Goal: Task Accomplishment & Management: Manage account settings

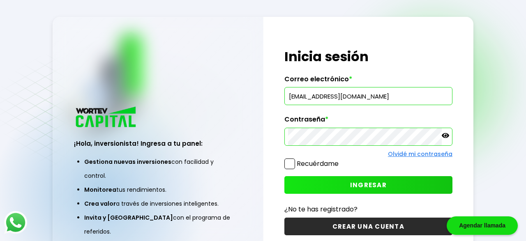
click at [371, 185] on span "INGRESAR" at bounding box center [368, 185] width 37 height 9
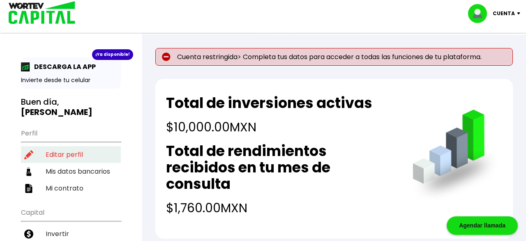
click at [69, 146] on li "Editar perfil" at bounding box center [71, 154] width 100 height 17
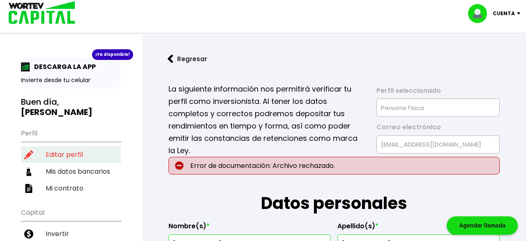
type input "VELJ790703390"
type input "VELJ790703HDFGZR01"
select select "Hombre"
type input "5516505609"
select select "Licenciatura"
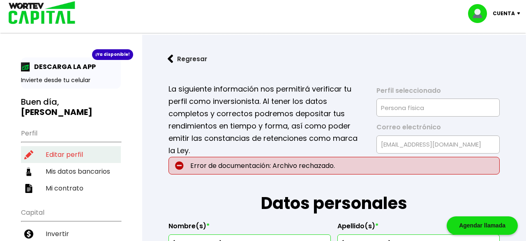
type input "EMPLEADO SECTOR PRIVADO"
type input "57300"
select select "MX"
type input "Nezahualcóyotl"
type input "[GEOGRAPHIC_DATA][PERSON_NAME]"
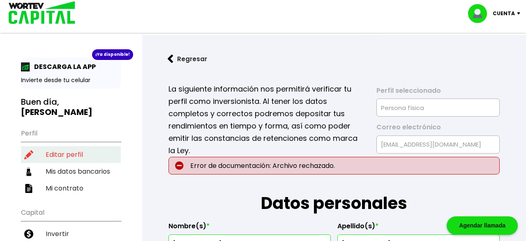
type input "30"
type input "[GEOGRAPHIC_DATA]"
select select "BBVA Bancomer"
type input "[PERSON_NAME]"
type input "[EMAIL_ADDRESS][DOMAIN_NAME]"
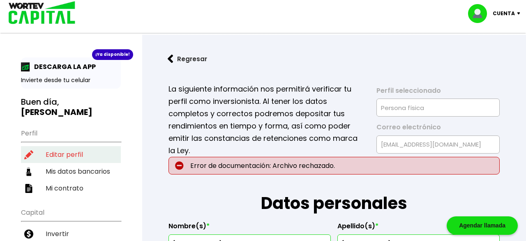
type input "5522494392"
type input "[DATE]"
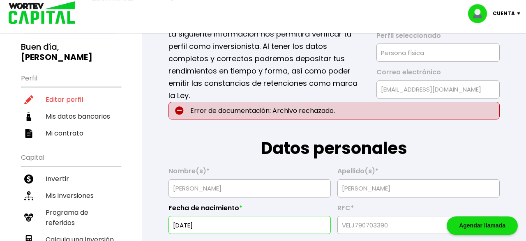
scroll to position [55, 0]
click at [333, 112] on p "Error de documentación: Archivo rechazado." at bounding box center [334, 111] width 331 height 18
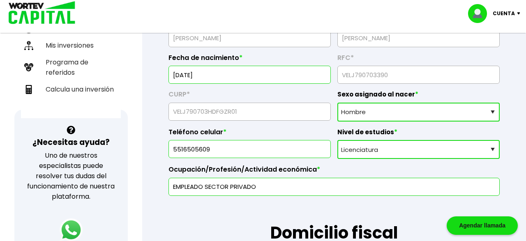
scroll to position [206, 0]
click at [338, 140] on select "Nivel de estudios Primaria Secundaria Bachillerato Licenciatura Posgrado" at bounding box center [419, 149] width 162 height 19
click option "Licenciatura" at bounding box center [0, 0] width 0 height 0
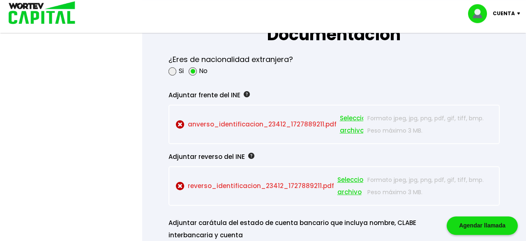
scroll to position [714, 0]
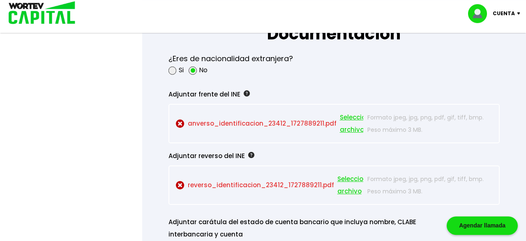
click at [234, 123] on p "anverso_identificacion_23412_1727889211.pdf Seleccionar archivo" at bounding box center [270, 123] width 188 height 25
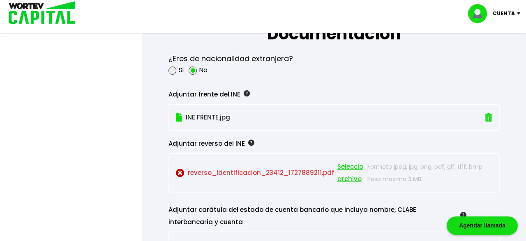
click at [211, 170] on p "reverso_identificacion_23412_1727889211.pdf Seleccionar archivo" at bounding box center [270, 173] width 188 height 25
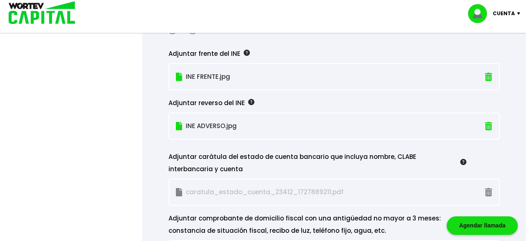
scroll to position [755, 0]
click at [195, 122] on p "INE ADVERSO.jpg" at bounding box center [309, 126] width 266 height 12
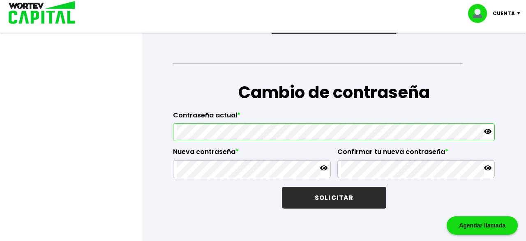
scroll to position [1411, 0]
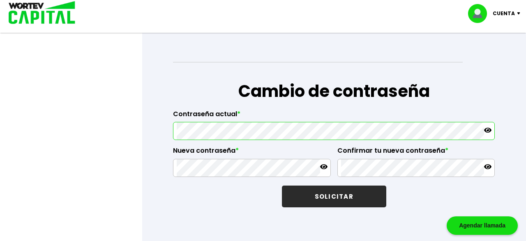
click at [488, 128] on icon at bounding box center [487, 130] width 7 height 5
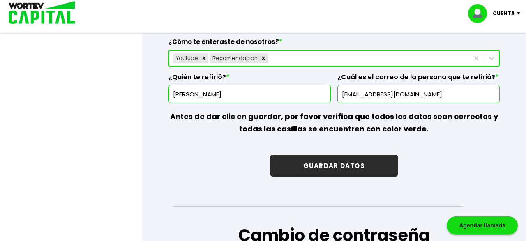
scroll to position [1266, 0]
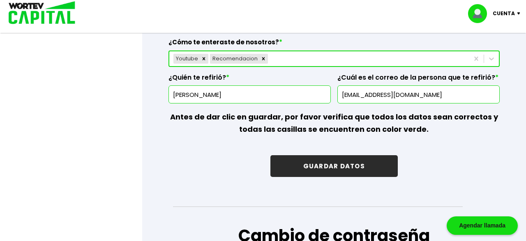
click at [351, 167] on button "GUARDAR DATOS" at bounding box center [334, 166] width 127 height 22
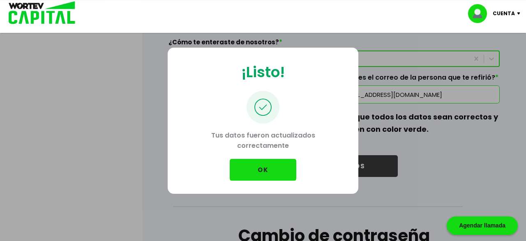
click at [251, 166] on button "OK" at bounding box center [263, 170] width 67 height 22
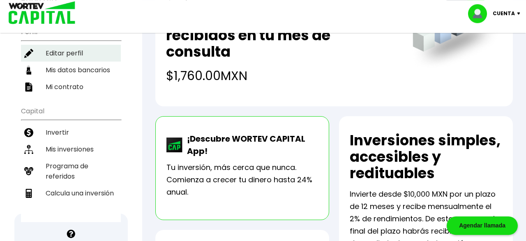
scroll to position [116, 0]
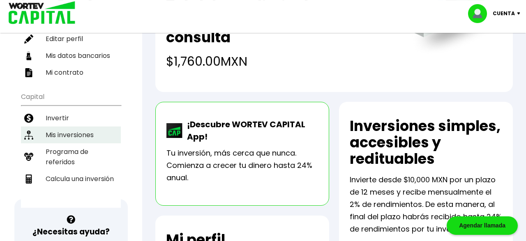
click at [69, 127] on li "Mis inversiones" at bounding box center [71, 135] width 100 height 17
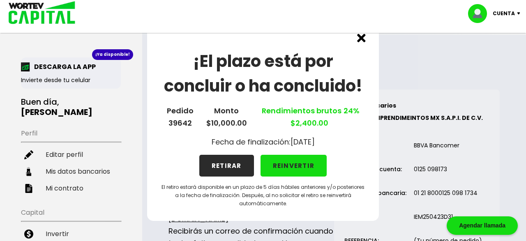
click at [292, 164] on button "REINVERTIR" at bounding box center [294, 166] width 67 height 22
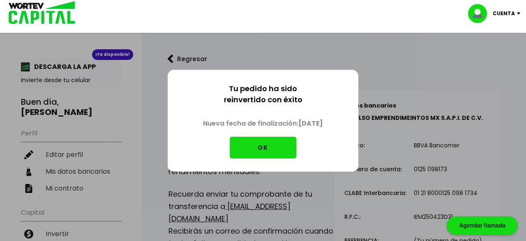
click at [261, 150] on button "OK" at bounding box center [263, 148] width 67 height 22
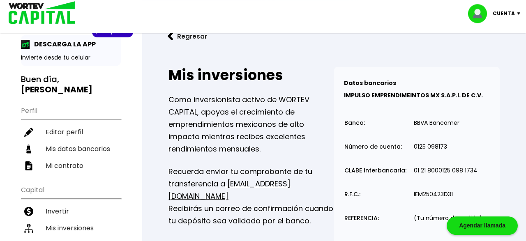
scroll to position [25, 0]
